Goal: Download file/media

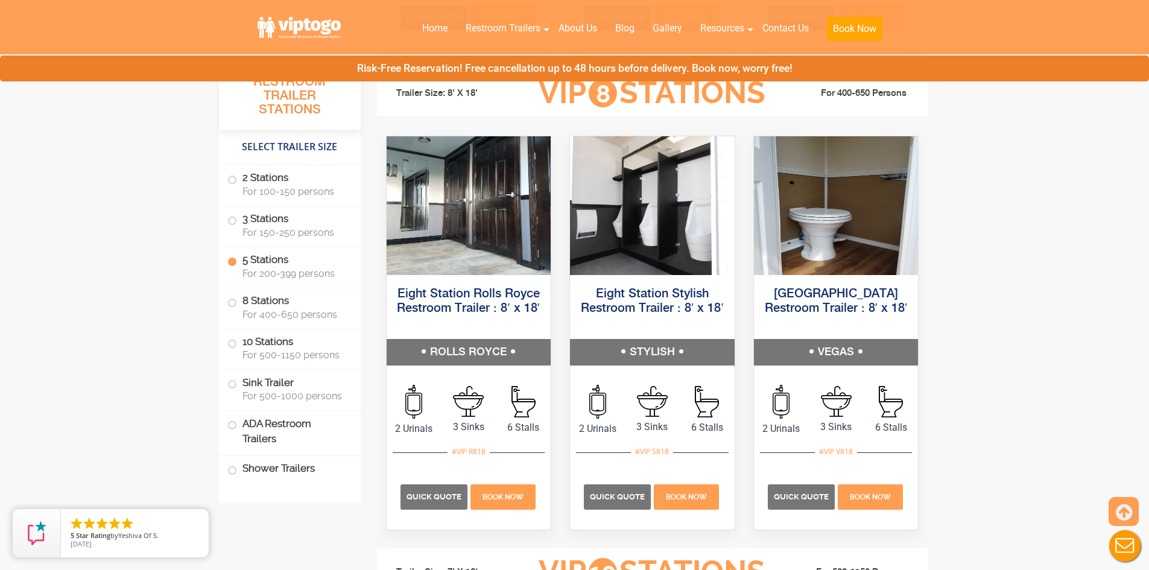
scroll to position [2111, 0]
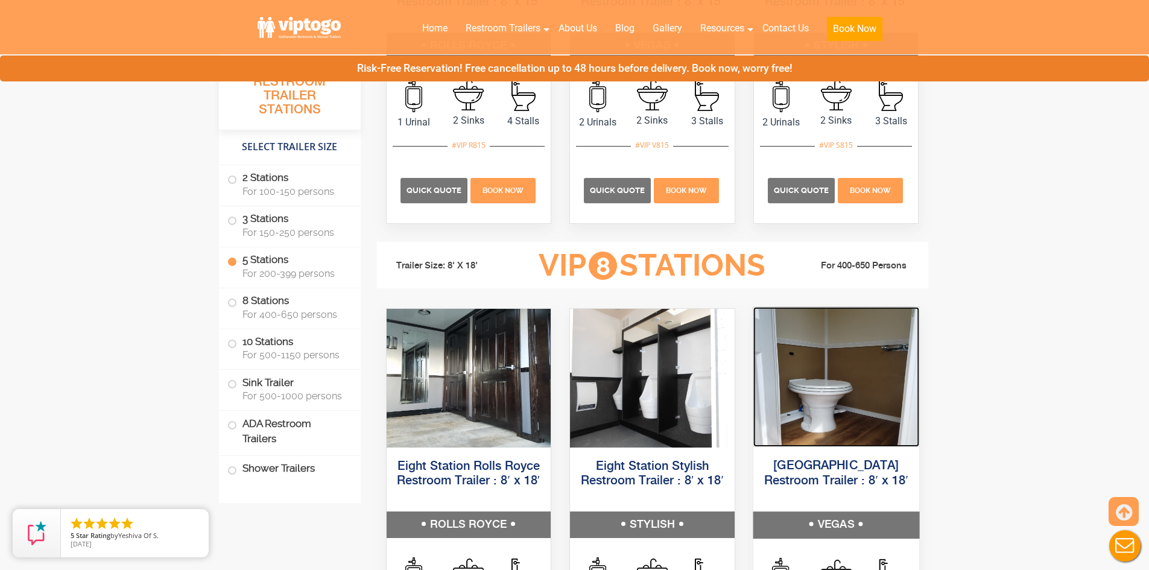
click at [869, 385] on img at bounding box center [836, 376] width 166 height 140
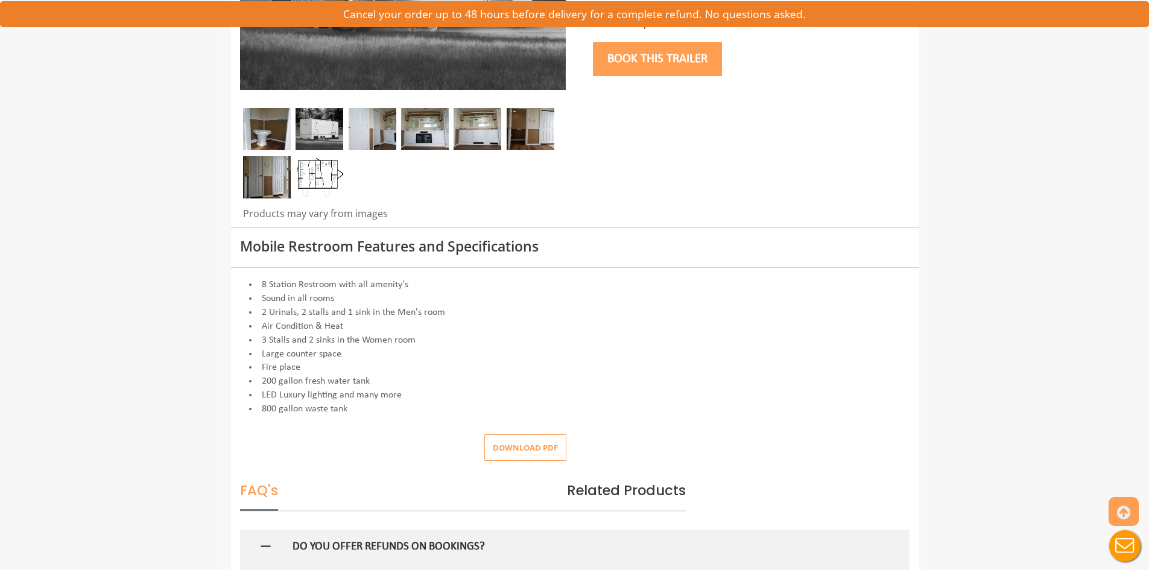
scroll to position [362, 0]
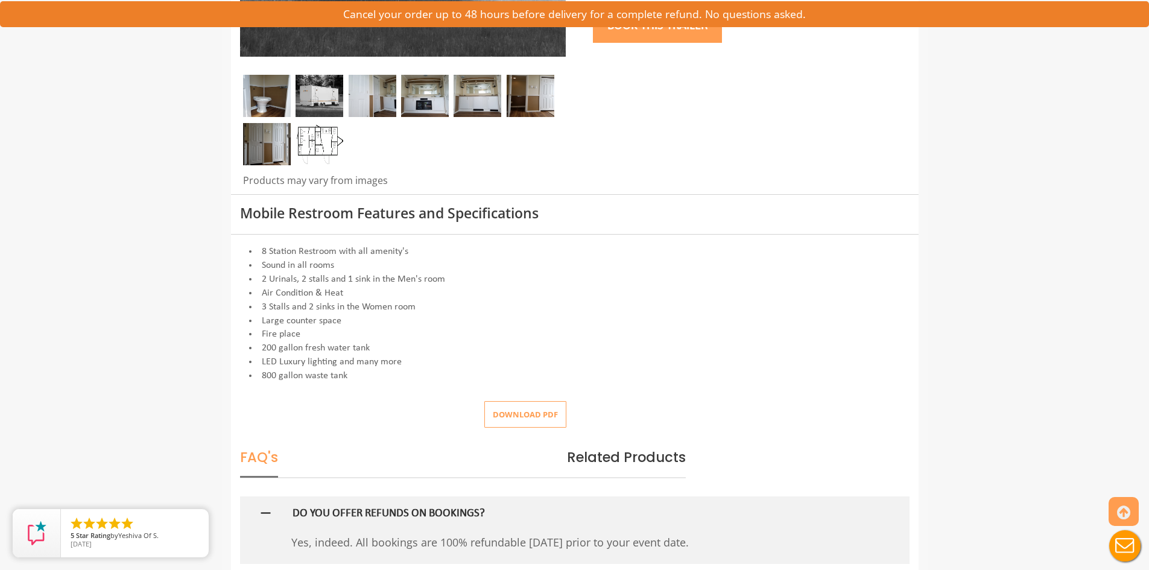
click at [502, 419] on button "Download pdf" at bounding box center [525, 414] width 82 height 27
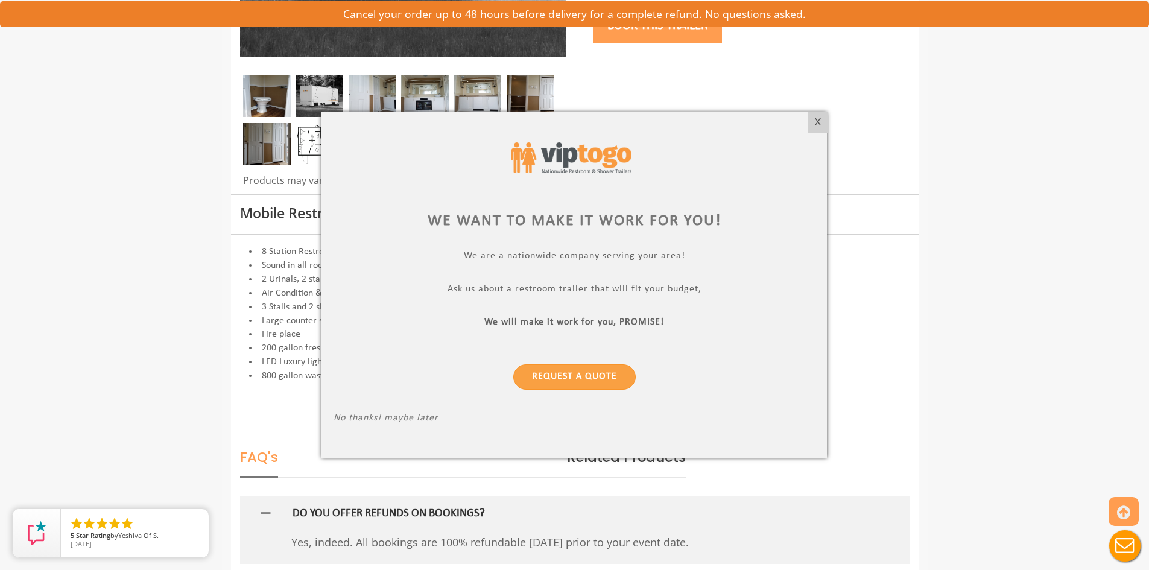
drag, startPoint x: 818, startPoint y: 124, endPoint x: 826, endPoint y: 124, distance: 7.2
click at [818, 124] on div "X" at bounding box center [817, 122] width 19 height 21
